Goal: Task Accomplishment & Management: Manage account settings

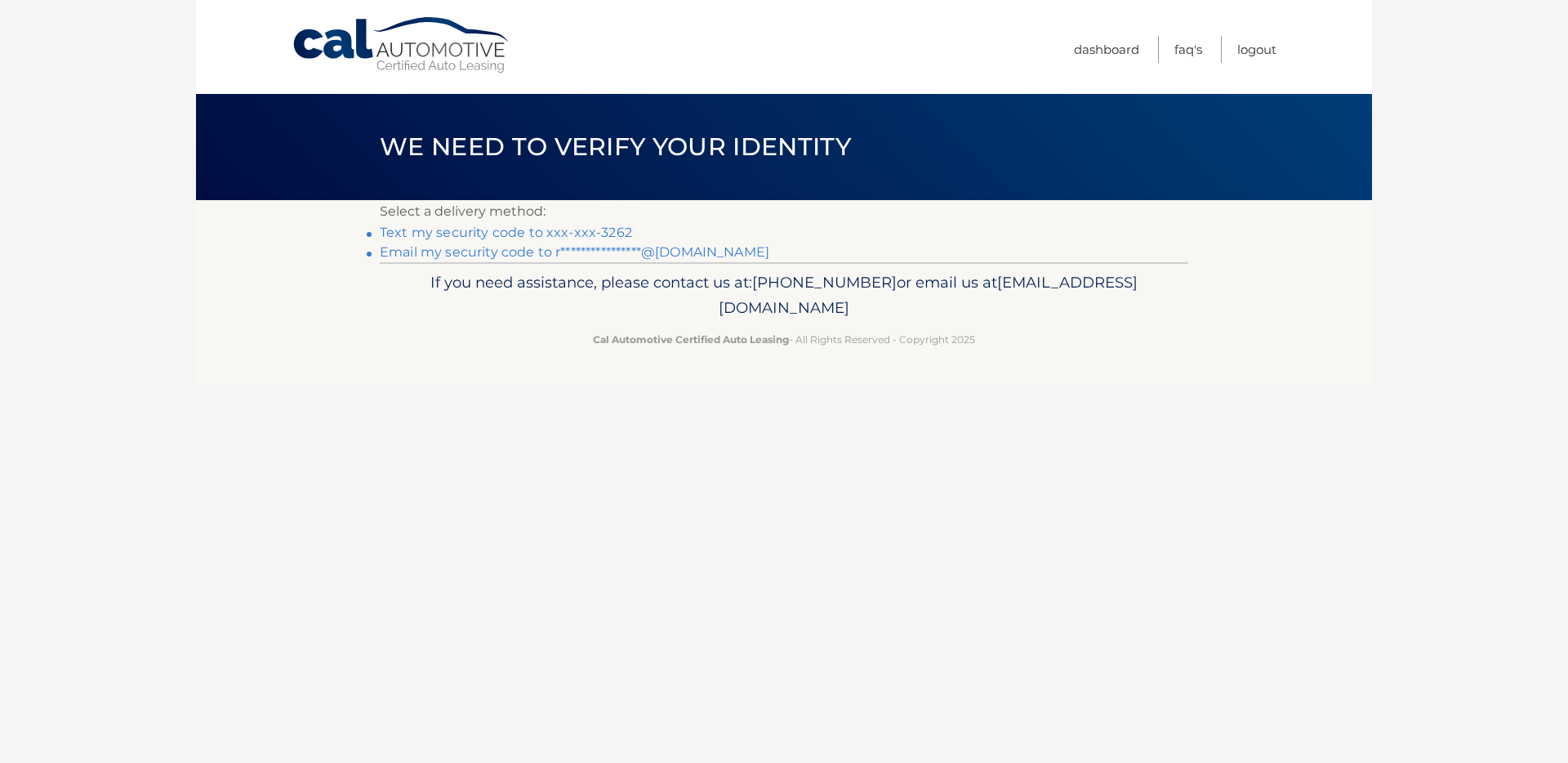
click at [568, 229] on link "Text my security code to xxx-xxx-3262" at bounding box center [506, 233] width 252 height 16
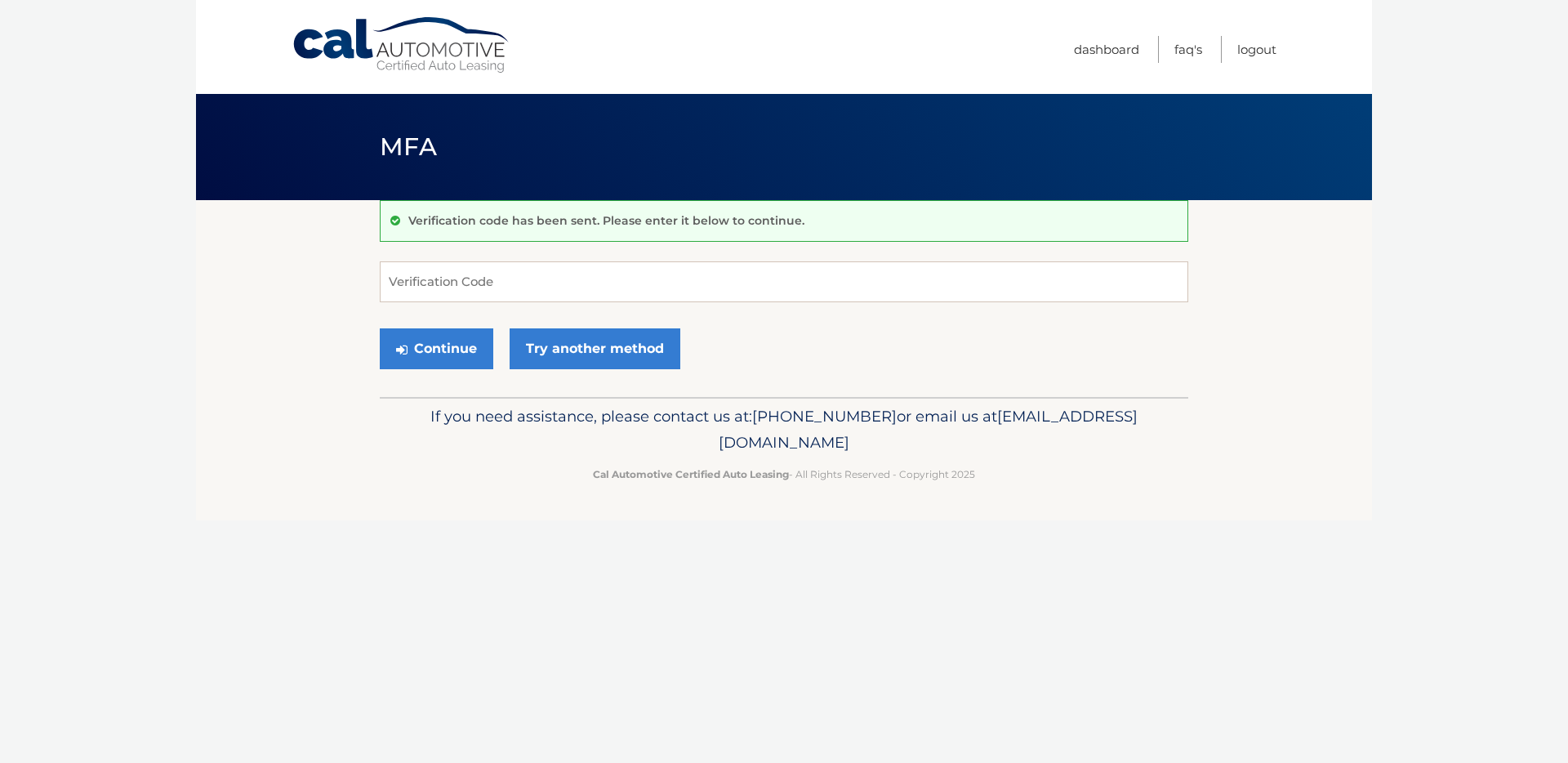
click at [558, 303] on form "Verification Code Continue Try another method" at bounding box center [784, 319] width 809 height 116
click at [562, 284] on input "Verification Code" at bounding box center [784, 282] width 809 height 41
type input "277241"
click at [453, 345] on button "Continue" at bounding box center [437, 349] width 113 height 41
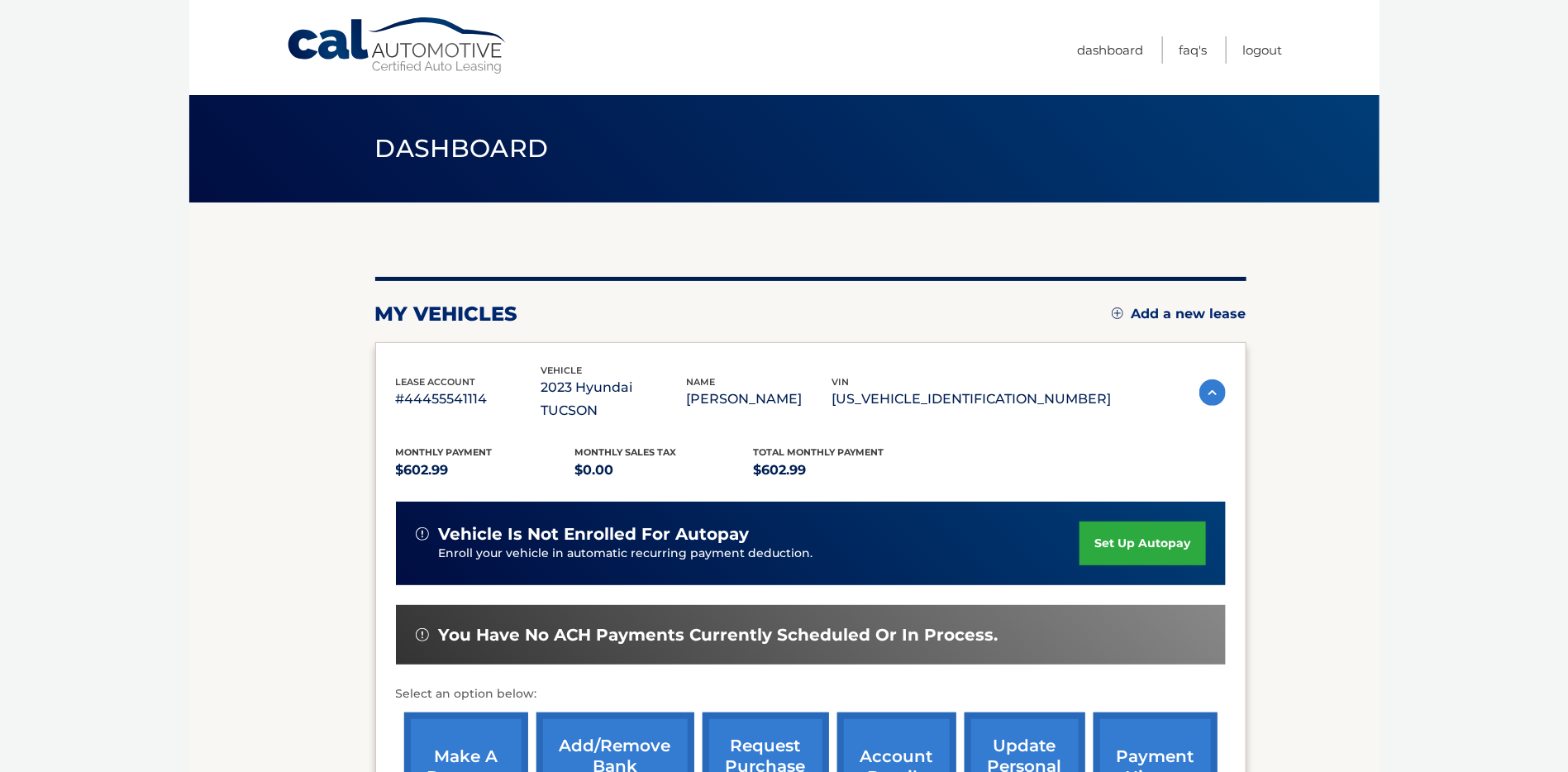
click at [1559, 282] on body "Cal Automotive Menu Dashboard FAQ's Logout" at bounding box center [784, 386] width 1568 height 772
